Goal: Check status: Check status

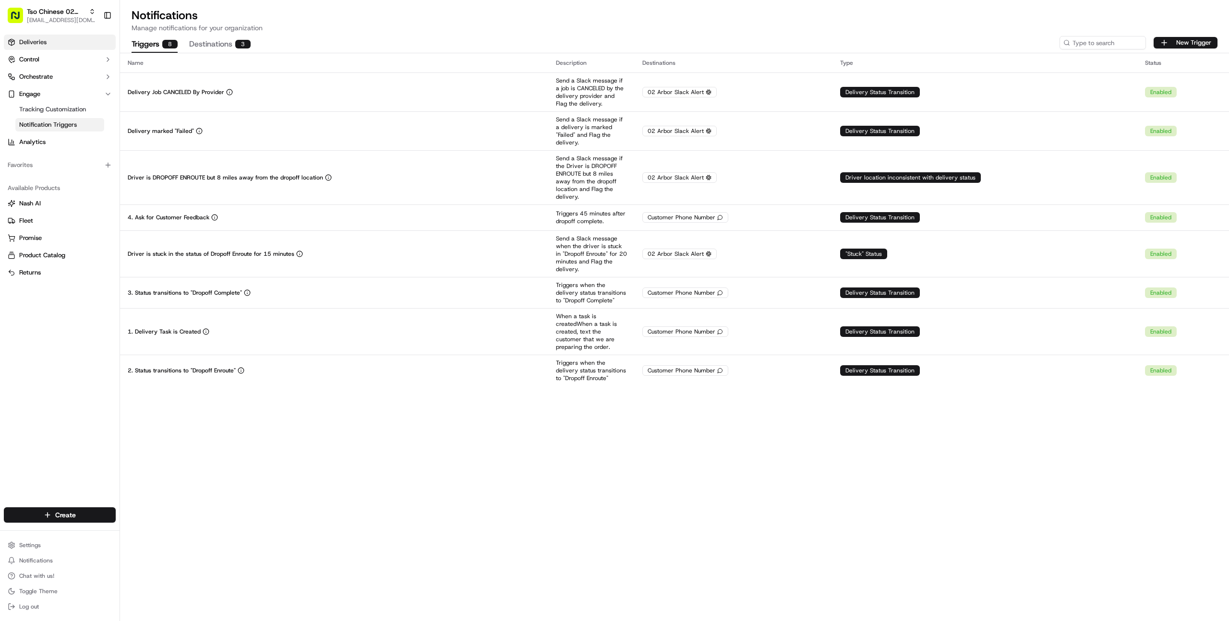
click at [47, 47] on link "Deliveries" at bounding box center [60, 42] width 112 height 15
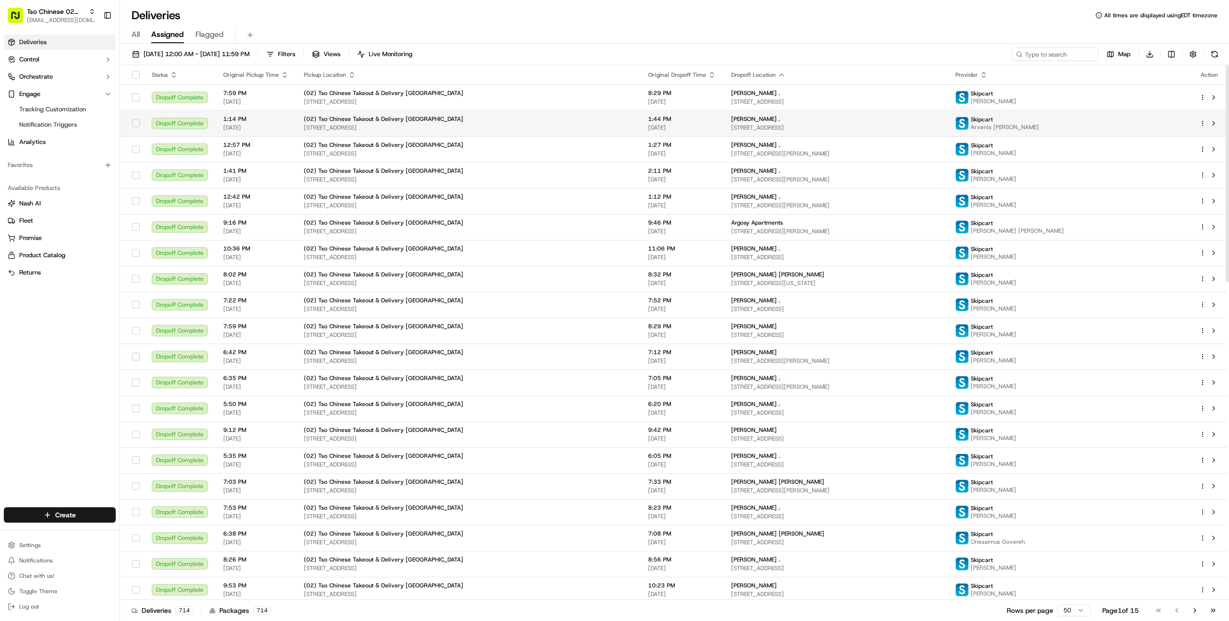
click at [255, 129] on span "[DATE]" at bounding box center [255, 128] width 65 height 8
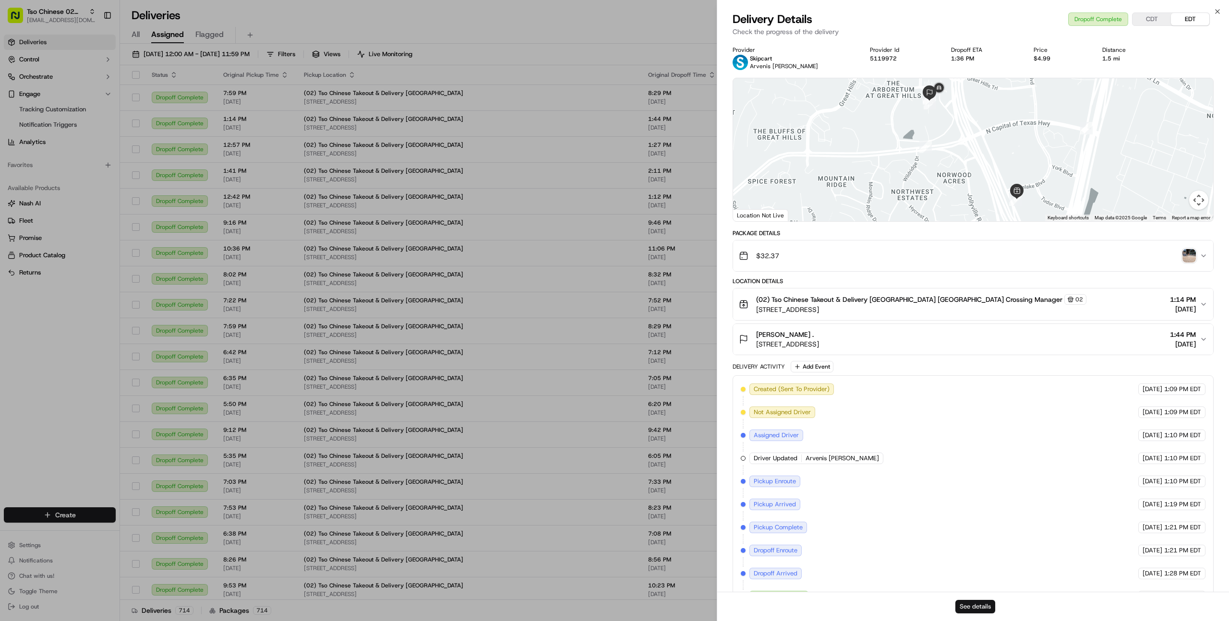
click at [980, 605] on button "See details" at bounding box center [975, 606] width 40 height 13
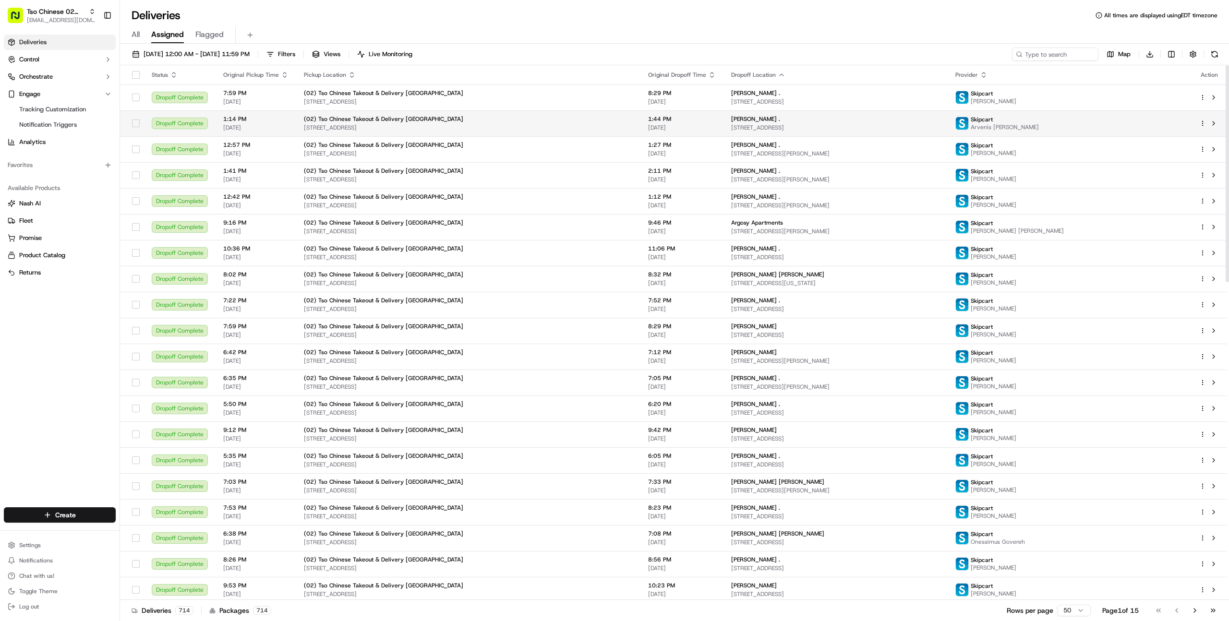
click at [349, 128] on span "[STREET_ADDRESS]" at bounding box center [468, 128] width 329 height 8
